Goal: Information Seeking & Learning: Learn about a topic

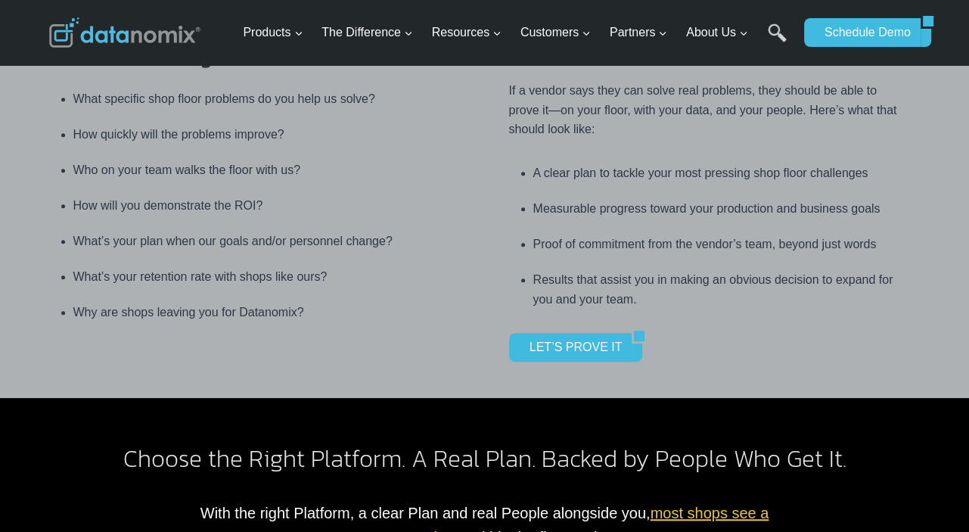
scroll to position [757, 0]
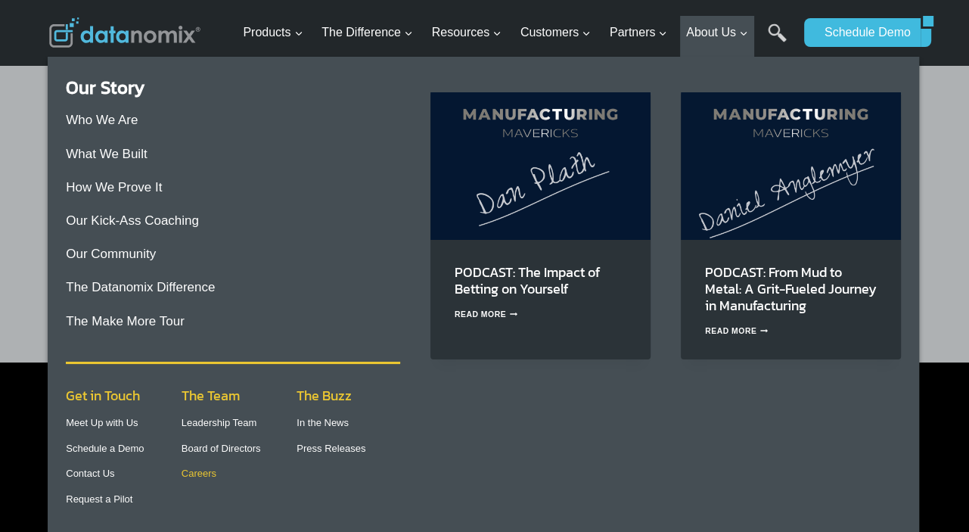
click at [191, 473] on link "Careers" at bounding box center [199, 473] width 35 height 11
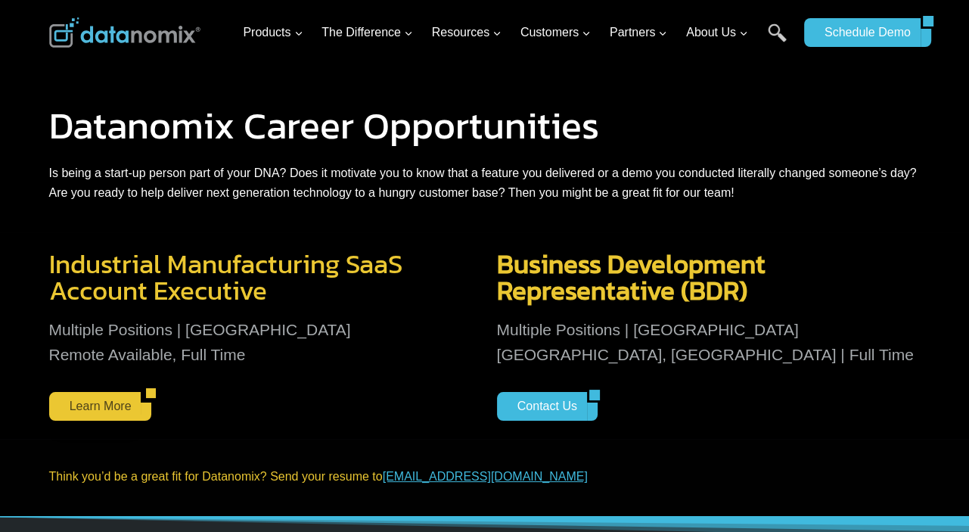
click at [92, 403] on link "Learn More" at bounding box center [95, 406] width 92 height 29
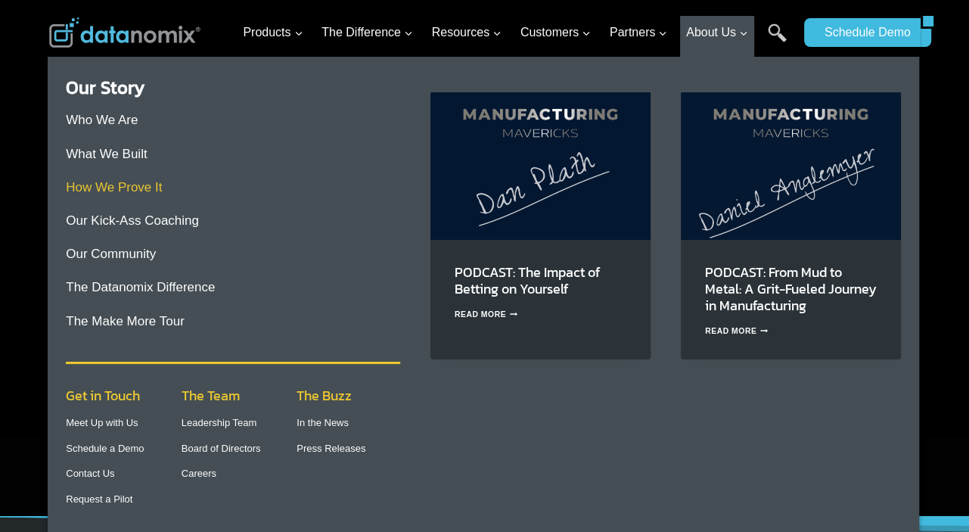
click at [145, 185] on link "How We Prove It" at bounding box center [114, 187] width 96 height 14
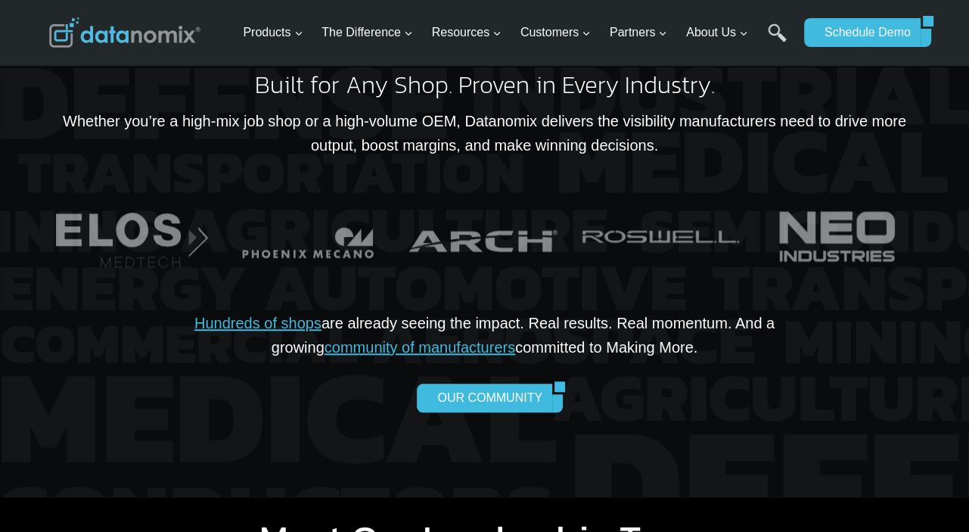
scroll to position [1063, 0]
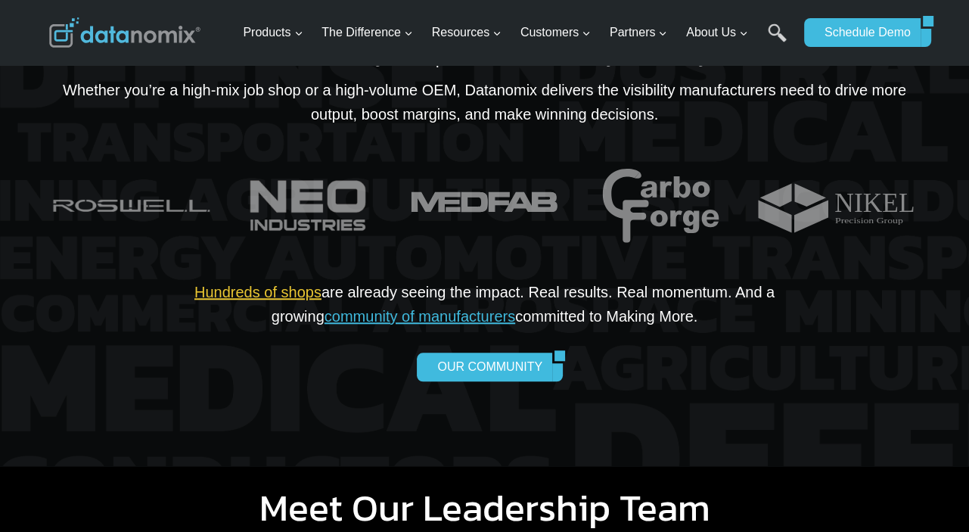
click at [275, 294] on link "Hundreds of shops" at bounding box center [257, 292] width 127 height 17
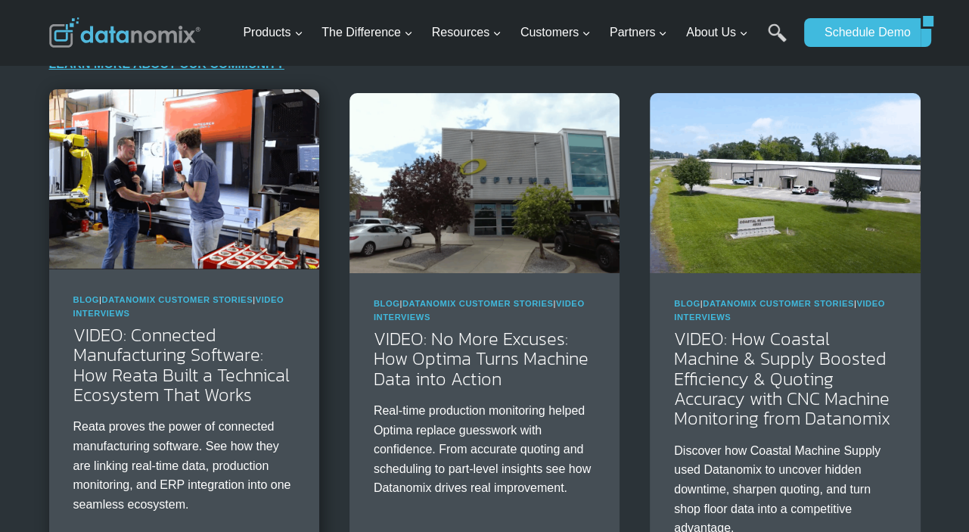
scroll to position [151, 0]
